Goal: Information Seeking & Learning: Learn about a topic

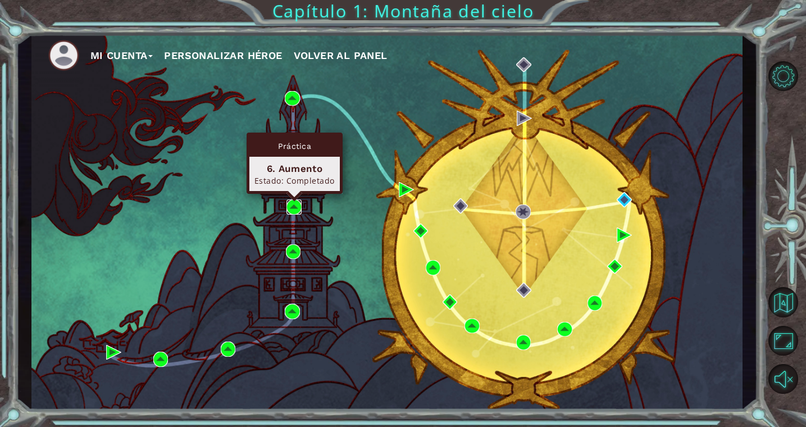
click at [293, 210] on img at bounding box center [294, 206] width 15 height 15
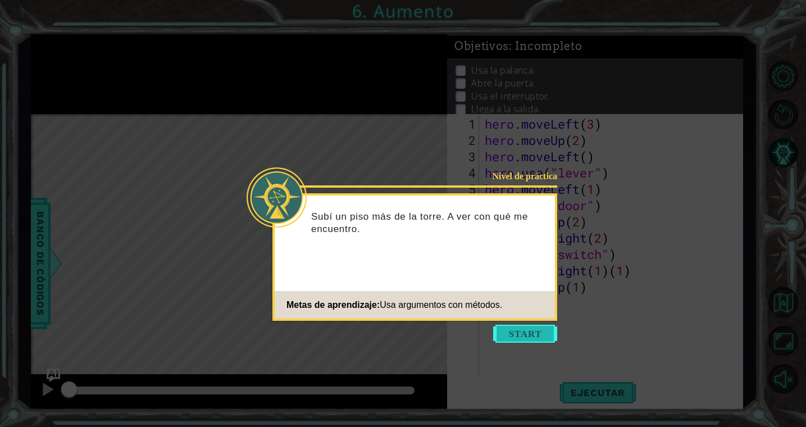
click at [534, 334] on button "Start" at bounding box center [525, 334] width 64 height 18
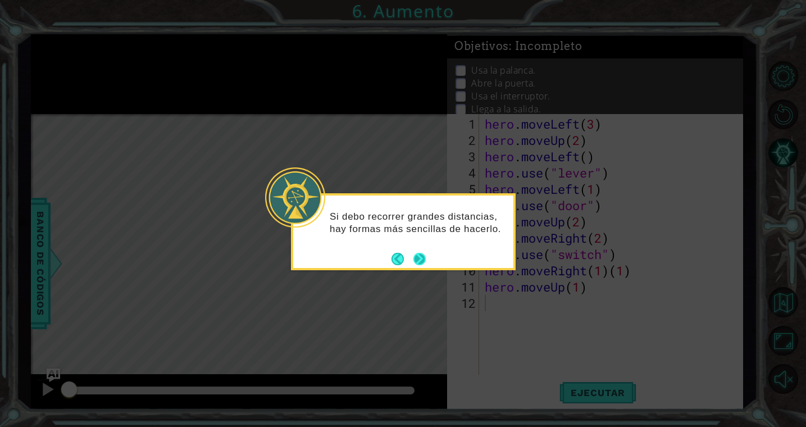
click at [420, 261] on button "Next" at bounding box center [419, 259] width 12 height 12
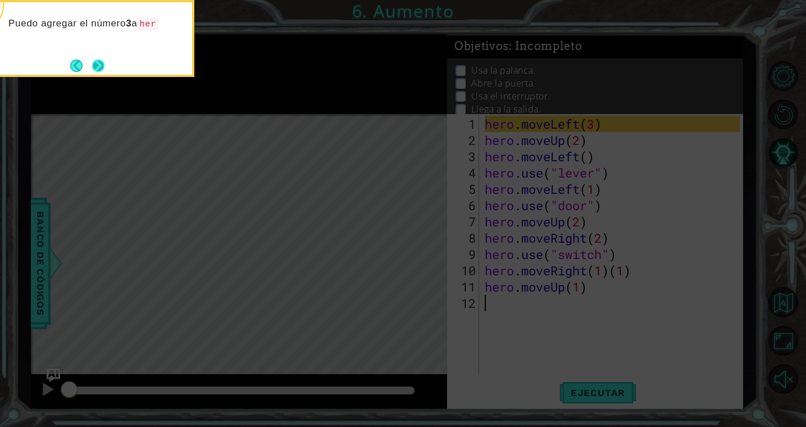
click at [93, 66] on button "Next" at bounding box center [98, 65] width 13 height 13
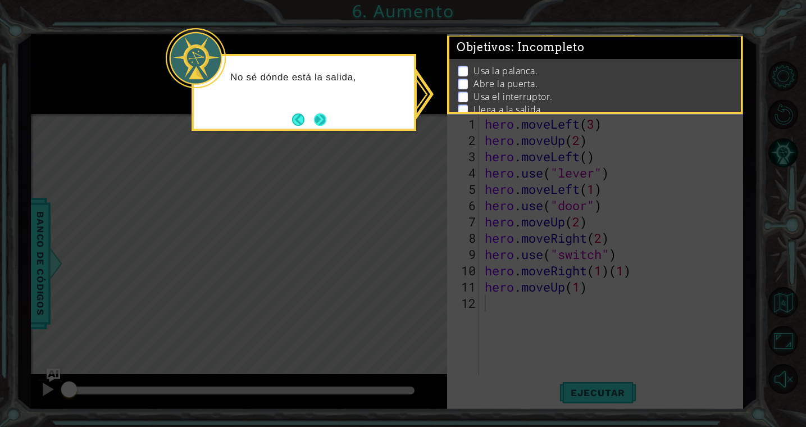
click at [322, 120] on button "Next" at bounding box center [320, 119] width 13 height 13
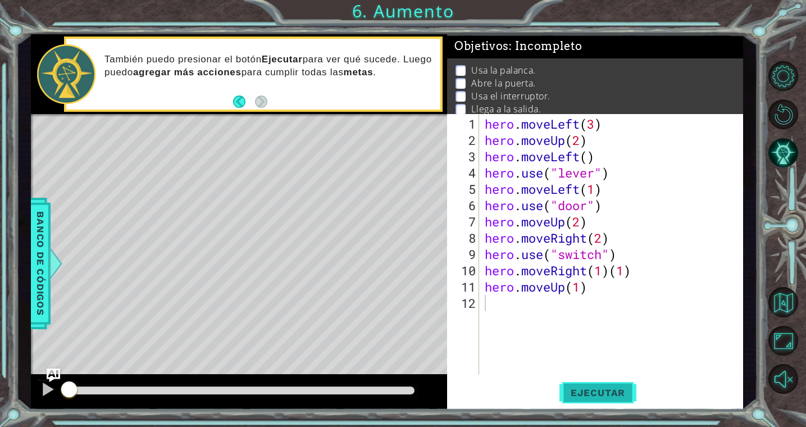
click at [595, 390] on span "Ejecutar" at bounding box center [598, 392] width 77 height 11
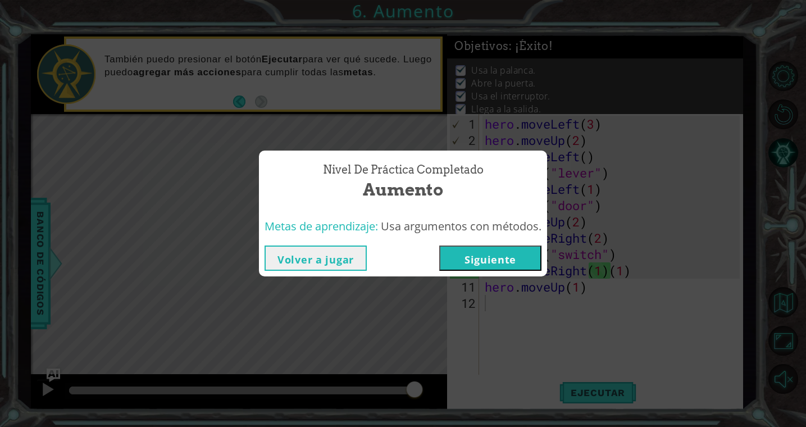
click at [322, 260] on button "Volver a jugar" at bounding box center [316, 257] width 102 height 25
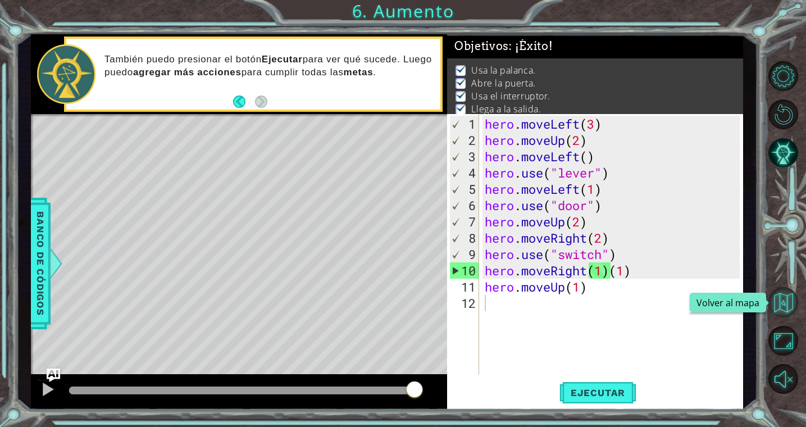
click at [792, 312] on button "Volver al mapa" at bounding box center [783, 302] width 30 height 30
